Goal: Navigation & Orientation: Find specific page/section

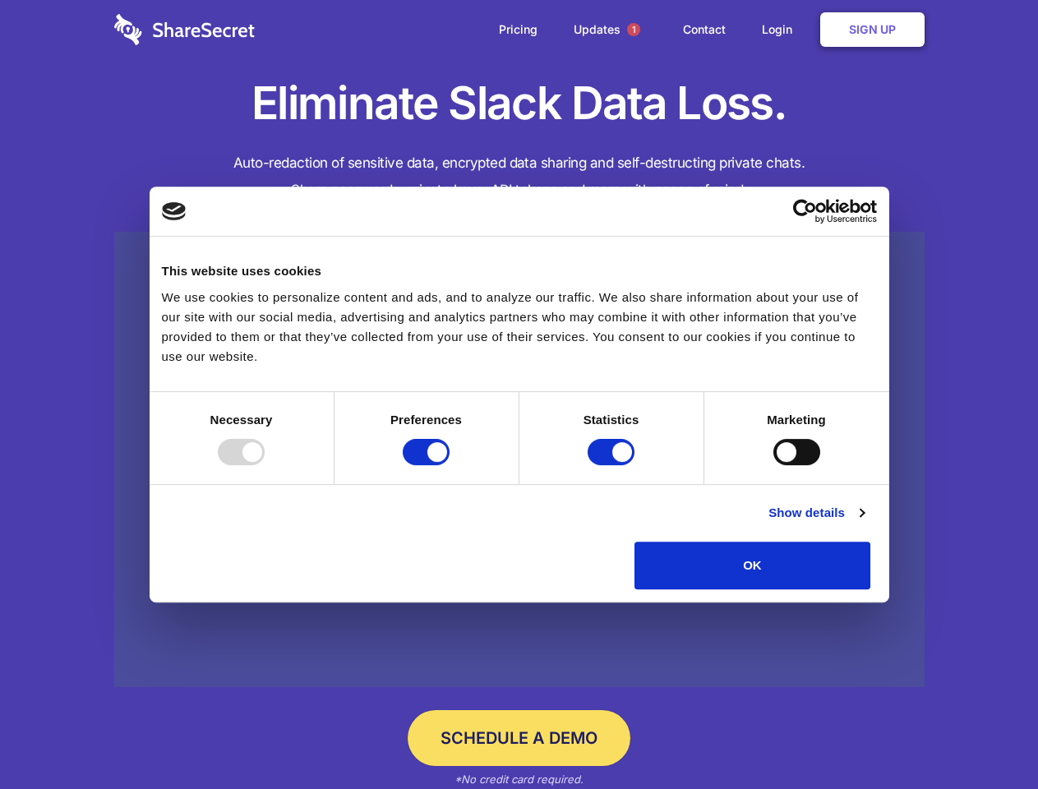
click at [265, 465] on div at bounding box center [241, 452] width 47 height 26
click at [450, 465] on input "Preferences" at bounding box center [426, 452] width 47 height 26
checkbox input "false"
click at [613, 465] on input "Statistics" at bounding box center [611, 452] width 47 height 26
checkbox input "false"
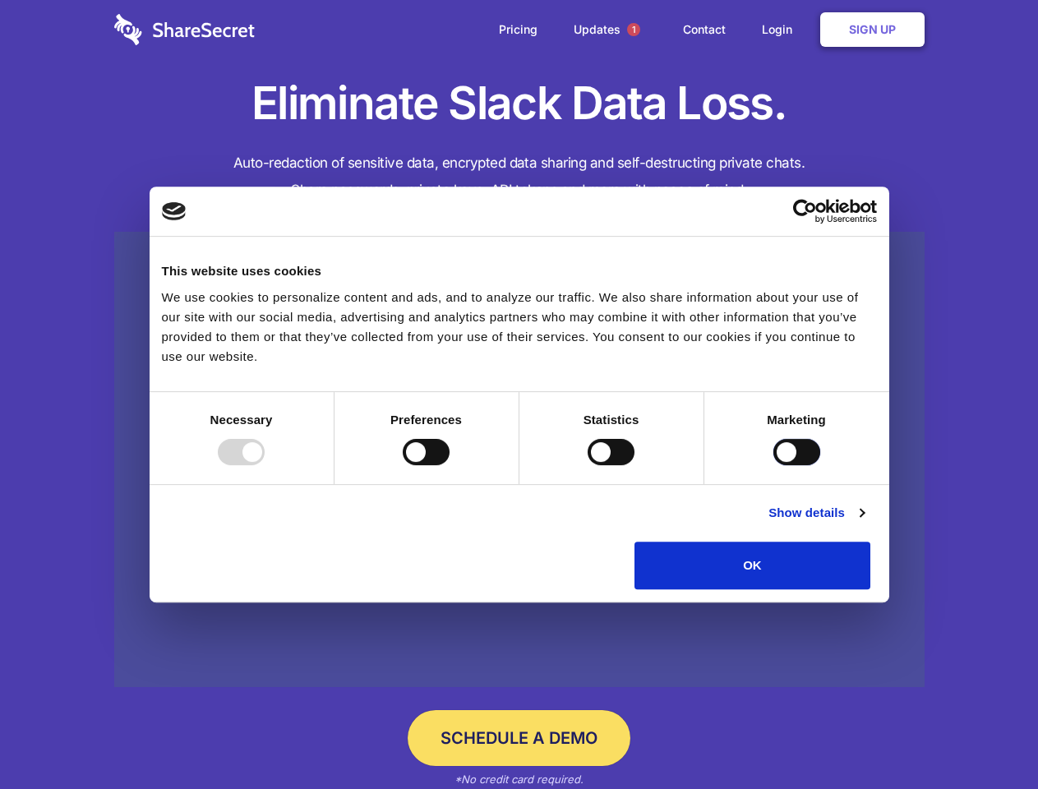
click at [773, 465] on input "Marketing" at bounding box center [796, 452] width 47 height 26
checkbox input "true"
click at [864, 523] on link "Show details" at bounding box center [816, 513] width 95 height 20
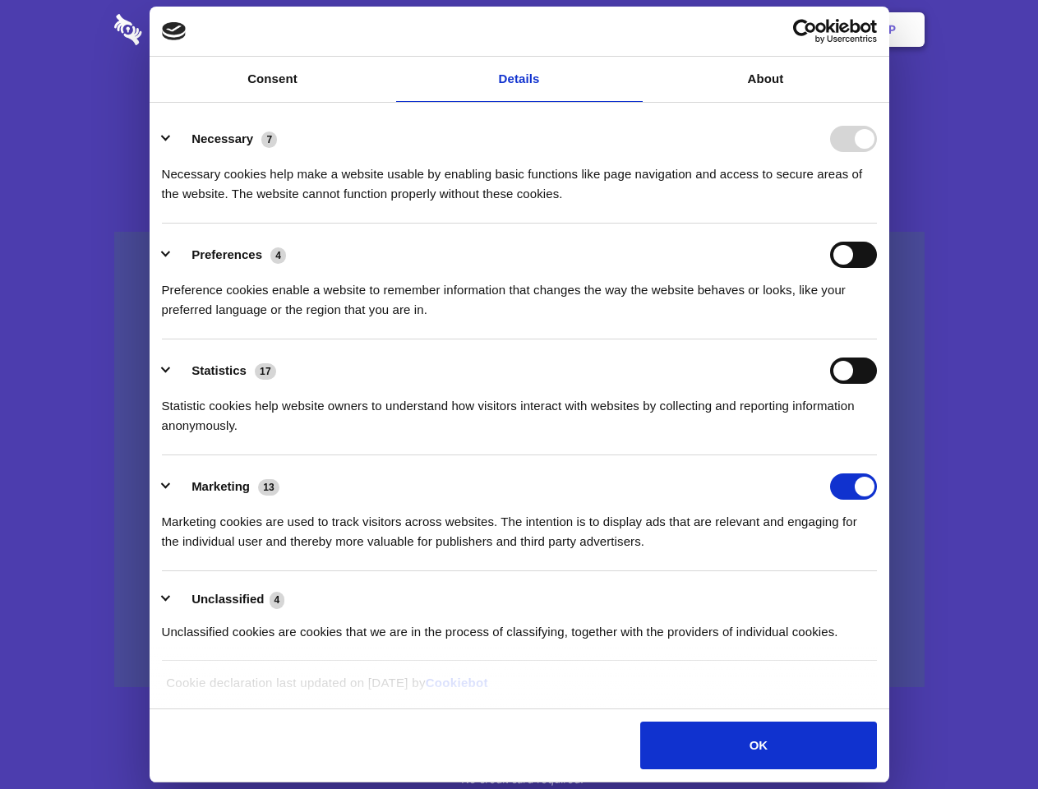
click at [877, 204] on div "Necessary cookies help make a website usable by enabling basic functions like p…" at bounding box center [519, 178] width 715 height 52
click at [633, 30] on span "1" at bounding box center [633, 29] width 13 height 13
